Goal: Task Accomplishment & Management: Complete application form

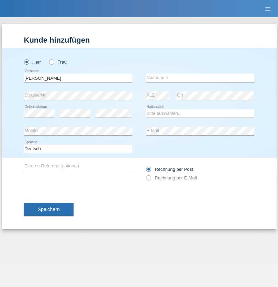
type input "[PERSON_NAME]"
click at [200, 78] on input "text" at bounding box center [200, 78] width 108 height 9
type input "Uzoras"
select select "CH"
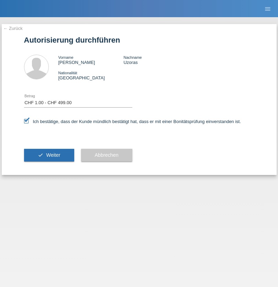
select select "1"
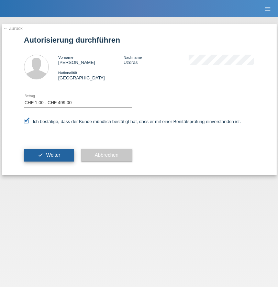
click at [49, 155] on span "Weiter" at bounding box center [53, 154] width 14 height 5
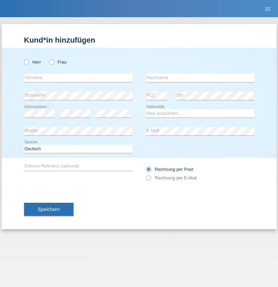
radio input "true"
click at [78, 78] on input "text" at bounding box center [78, 78] width 108 height 9
type input "[PERSON_NAME]"
click at [200, 78] on input "text" at bounding box center [200, 78] width 108 height 9
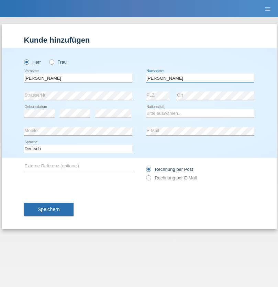
type input "Rodia"
select select "CH"
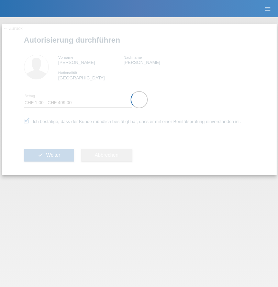
select select "1"
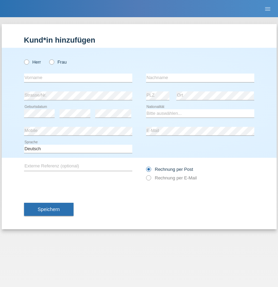
radio input "true"
click at [78, 78] on input "text" at bounding box center [78, 78] width 108 height 9
type input "Giovanni"
click at [200, 78] on input "text" at bounding box center [200, 78] width 108 height 9
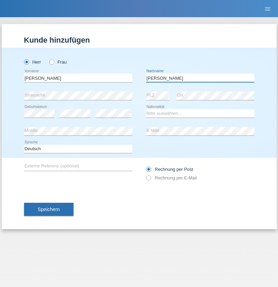
type input "Fortunato"
select select "CH"
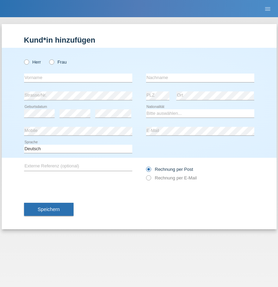
radio input "true"
click at [78, 78] on input "text" at bounding box center [78, 78] width 108 height 9
type input "[PERSON_NAME]"
click at [200, 78] on input "text" at bounding box center [200, 78] width 108 height 9
type input "Flüeli"
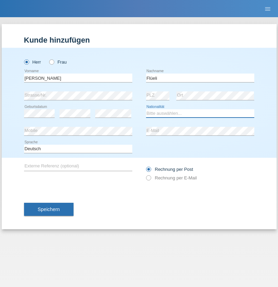
select select "CH"
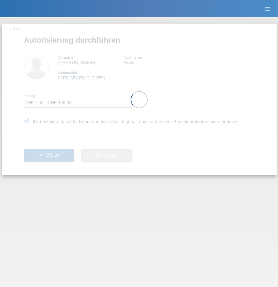
select select "1"
